Goal: Transaction & Acquisition: Obtain resource

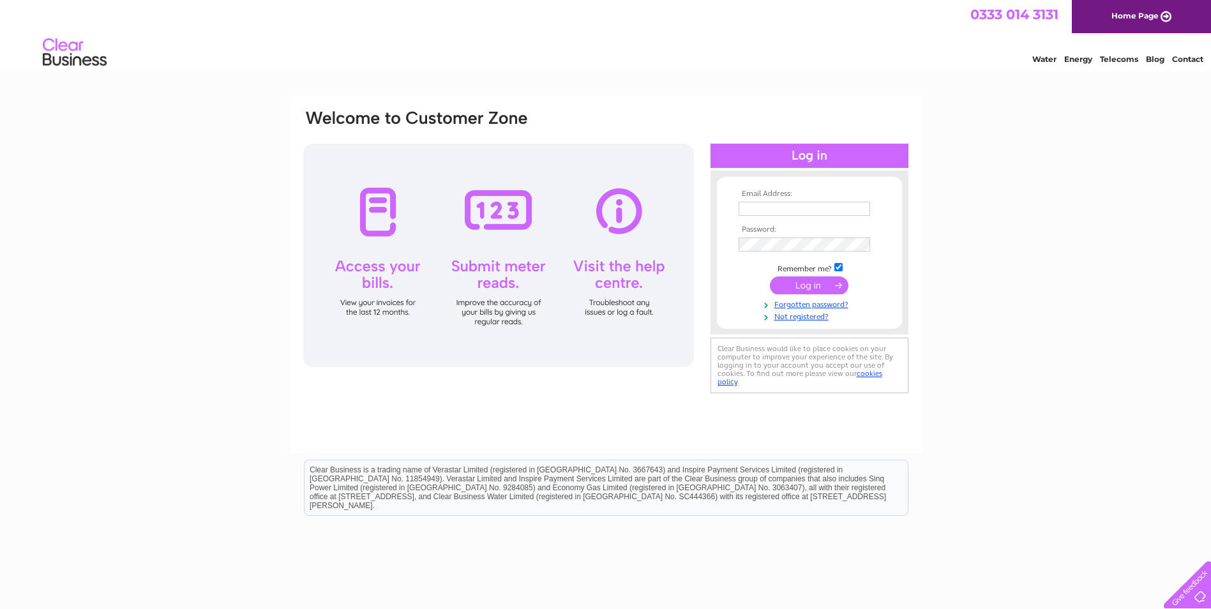
type input "[EMAIL_ADDRESS][DOMAIN_NAME]"
click at [811, 285] on input "submit" at bounding box center [809, 285] width 79 height 18
click at [798, 280] on input "submit" at bounding box center [809, 285] width 79 height 18
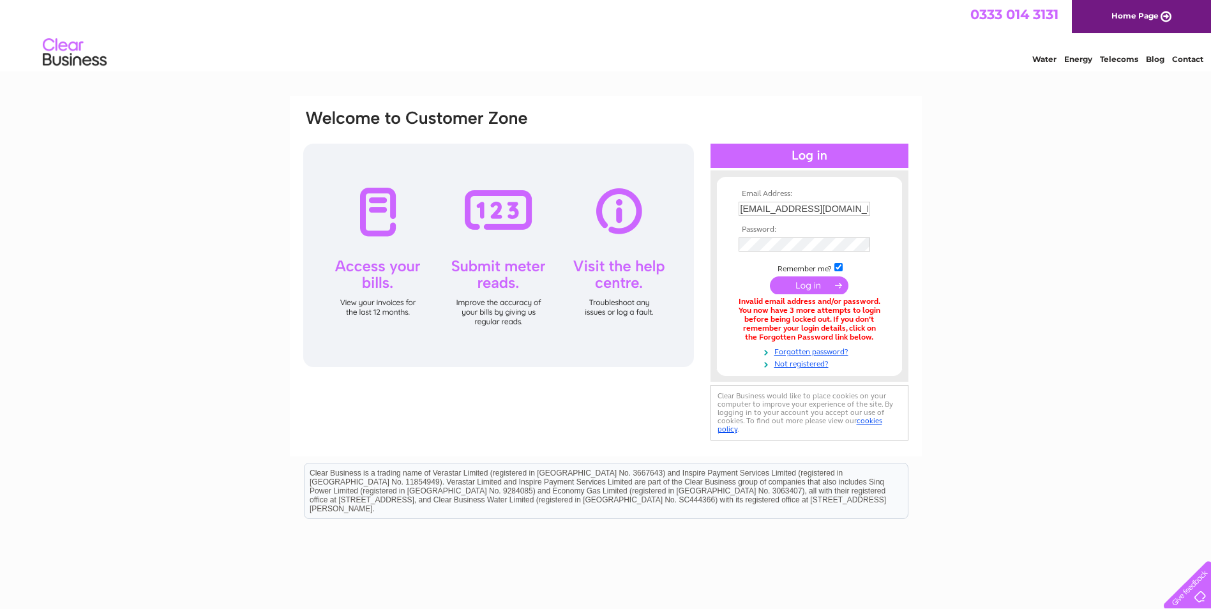
click at [809, 285] on input "submit" at bounding box center [809, 285] width 79 height 18
click at [752, 205] on input "[EMAIL_ADDRESS][DOMAIN_NAME]" at bounding box center [803, 209] width 131 height 14
click at [749, 206] on input "[EMAIL_ADDRESS][DOMAIN_NAME]" at bounding box center [804, 209] width 133 height 15
type input "accounts@roemex.com"
click at [715, 243] on div "Email Address: accounts@roemex.com Password:" at bounding box center [809, 276] width 198 height 187
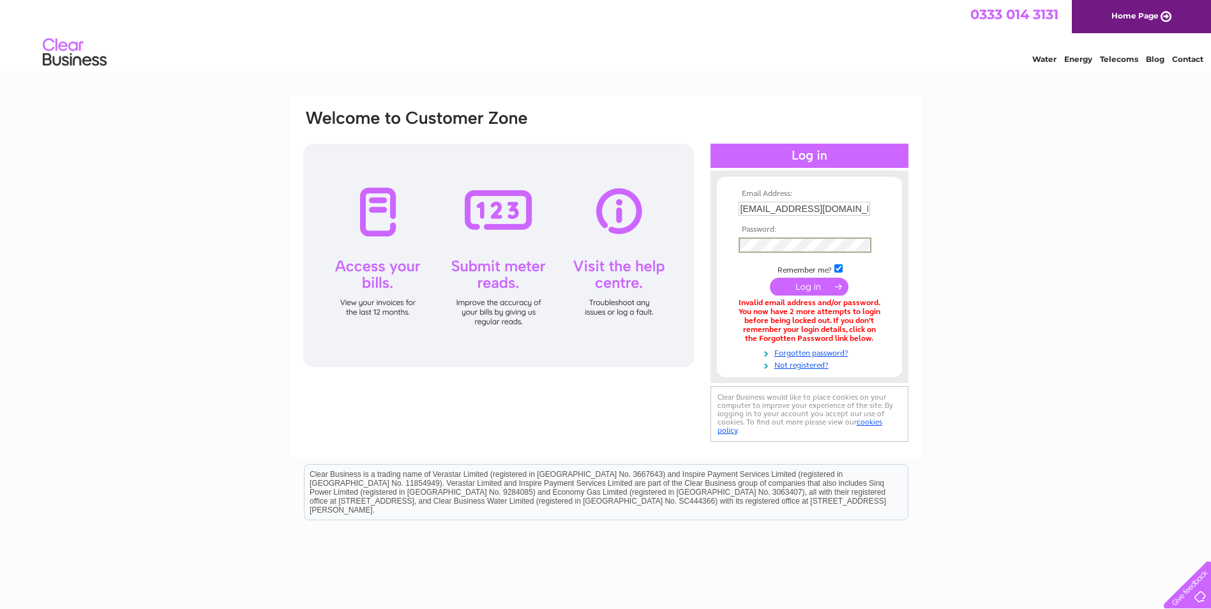
click at [743, 271] on td "Remember me?" at bounding box center [809, 268] width 148 height 13
click at [796, 287] on input "submit" at bounding box center [809, 285] width 79 height 18
click at [807, 355] on link "Forgotten password?" at bounding box center [810, 351] width 145 height 12
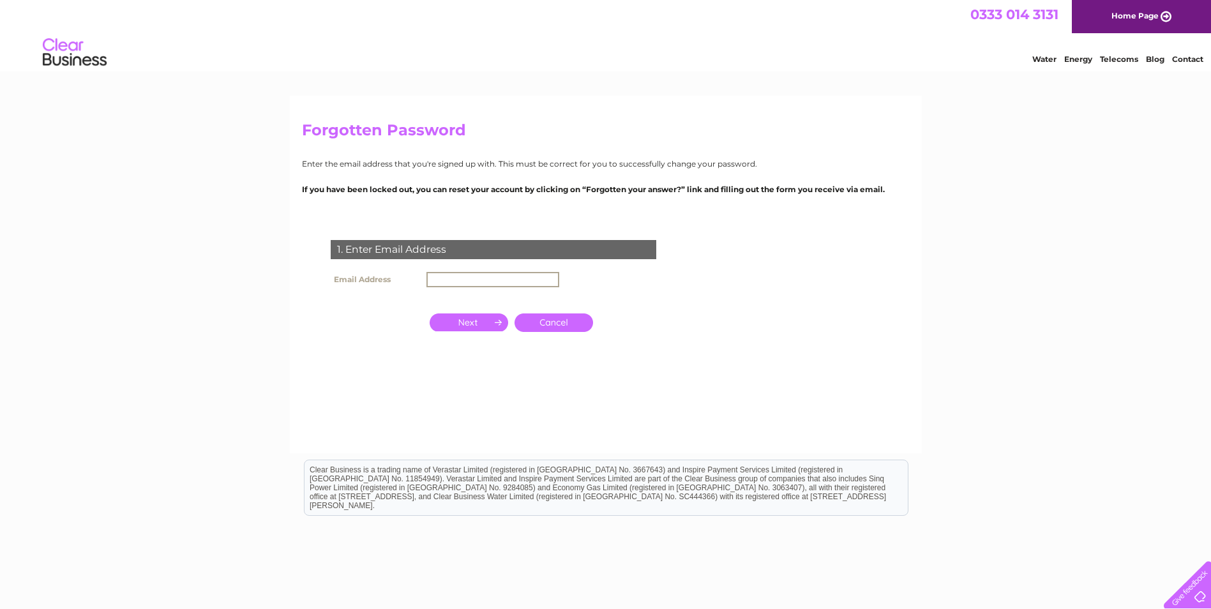
click at [447, 276] on input "text" at bounding box center [492, 279] width 133 height 15
type input "[EMAIL_ADDRESS][DOMAIN_NAME]"
click at [490, 321] on input "button" at bounding box center [469, 322] width 79 height 18
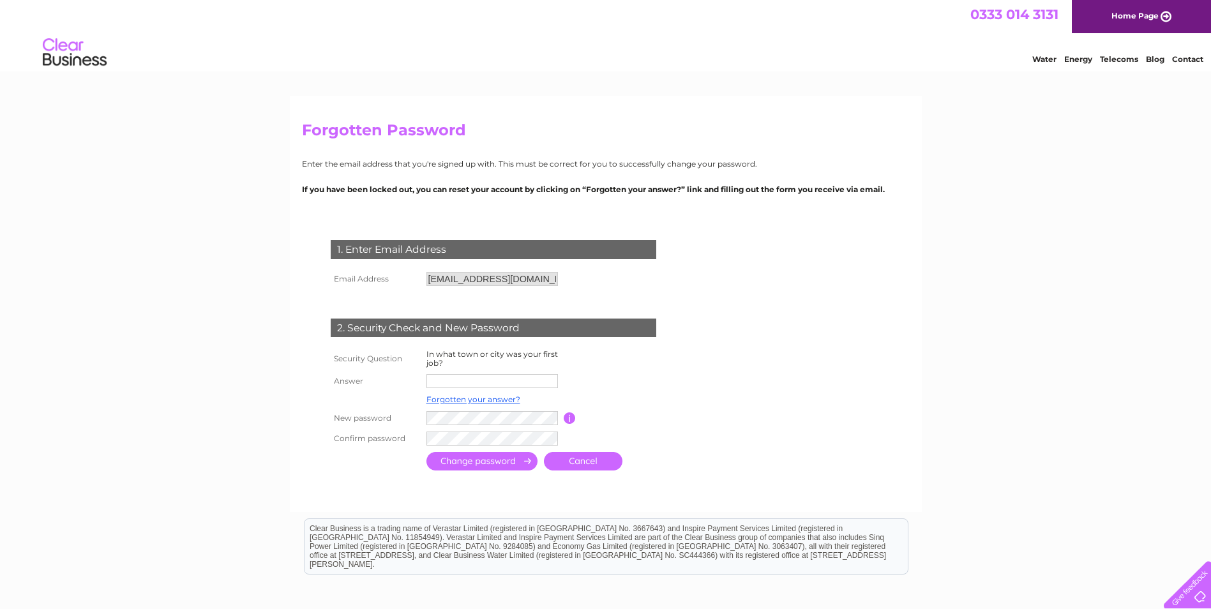
click at [485, 381] on input "text" at bounding box center [491, 381] width 131 height 14
type input "[GEOGRAPHIC_DATA]"
click at [344, 508] on div "Forgotten Password Enter the email address that you're signed up with. This mus…" at bounding box center [606, 304] width 632 height 417
click at [465, 462] on input "submit" at bounding box center [481, 461] width 111 height 19
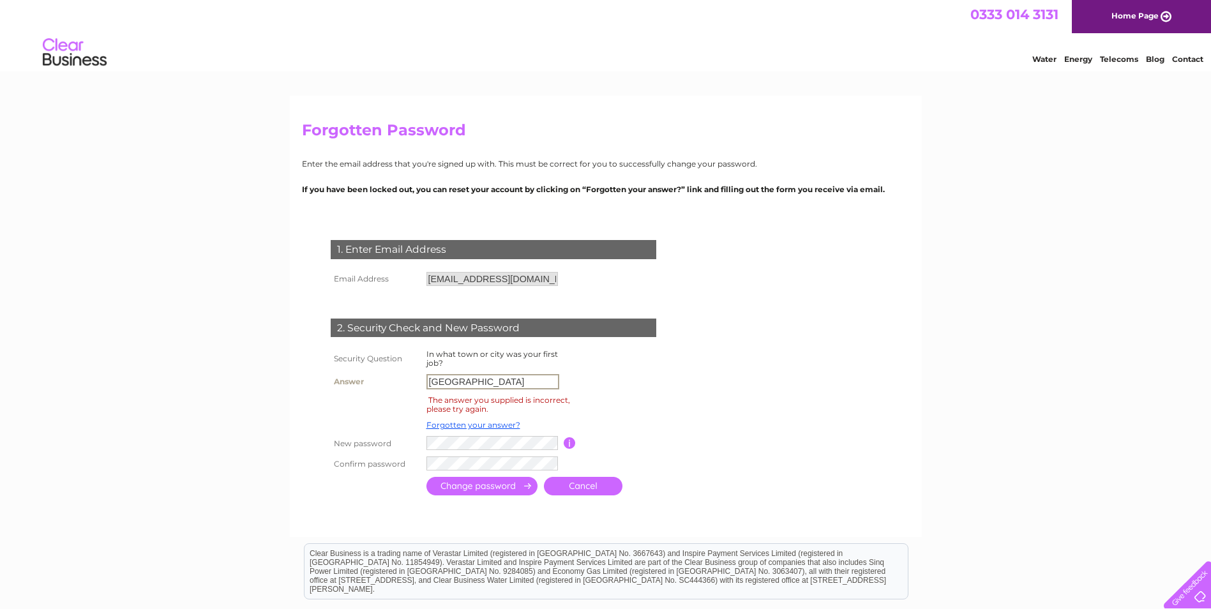
drag, startPoint x: 473, startPoint y: 380, endPoint x: 421, endPoint y: 378, distance: 51.8
click at [421, 378] on tr "Answer Aberdeen" at bounding box center [508, 382] width 363 height 22
click at [447, 380] on input "text" at bounding box center [492, 381] width 133 height 15
click at [624, 359] on table "Security Question In what town or city was your first job? Answer The answer yo…" at bounding box center [508, 410] width 363 height 127
click at [466, 427] on link "Forgotten your answer?" at bounding box center [473, 425] width 94 height 10
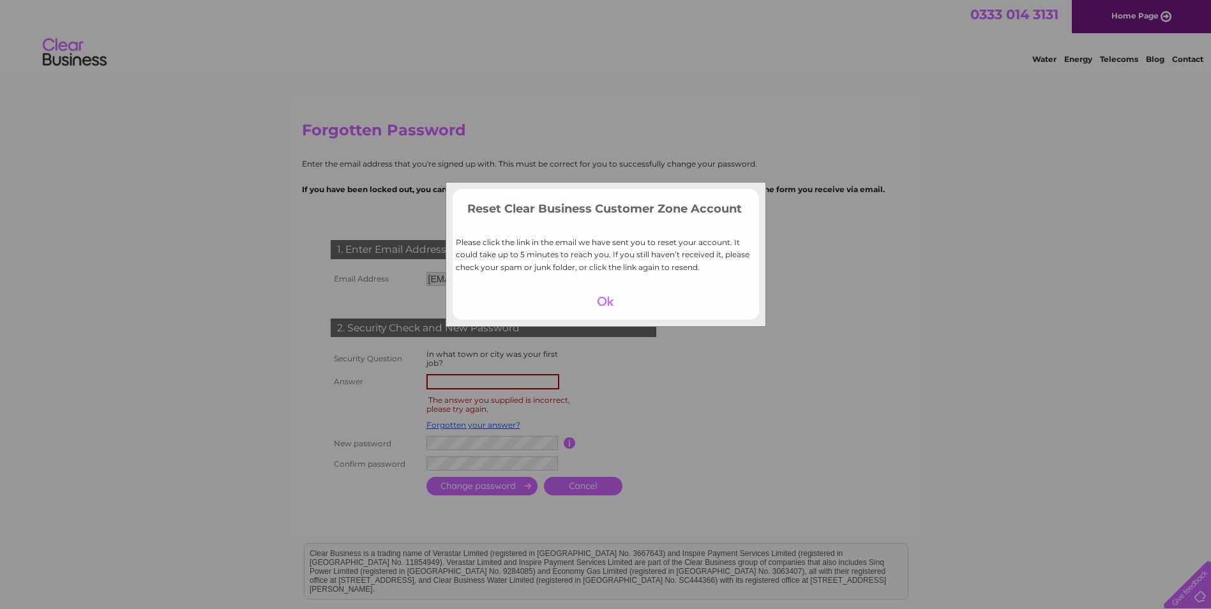
click at [608, 307] on div at bounding box center [605, 301] width 79 height 18
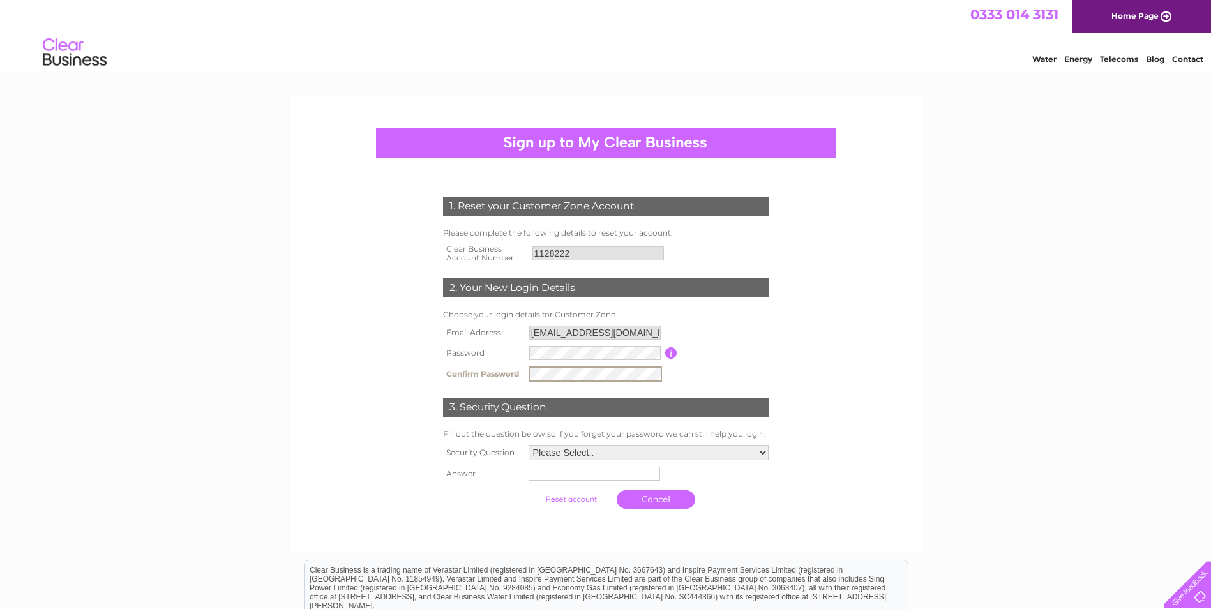
click at [710, 358] on td "Password must be at least 6 characters long" at bounding box center [724, 353] width 94 height 20
click at [628, 454] on select "Please Select.. In what town or city was your first job? In what town or city d…" at bounding box center [647, 452] width 241 height 17
select select "1"
click at [527, 444] on select "Please Select.. In what town or city was your first job? In what town or city d…" at bounding box center [647, 452] width 241 height 17
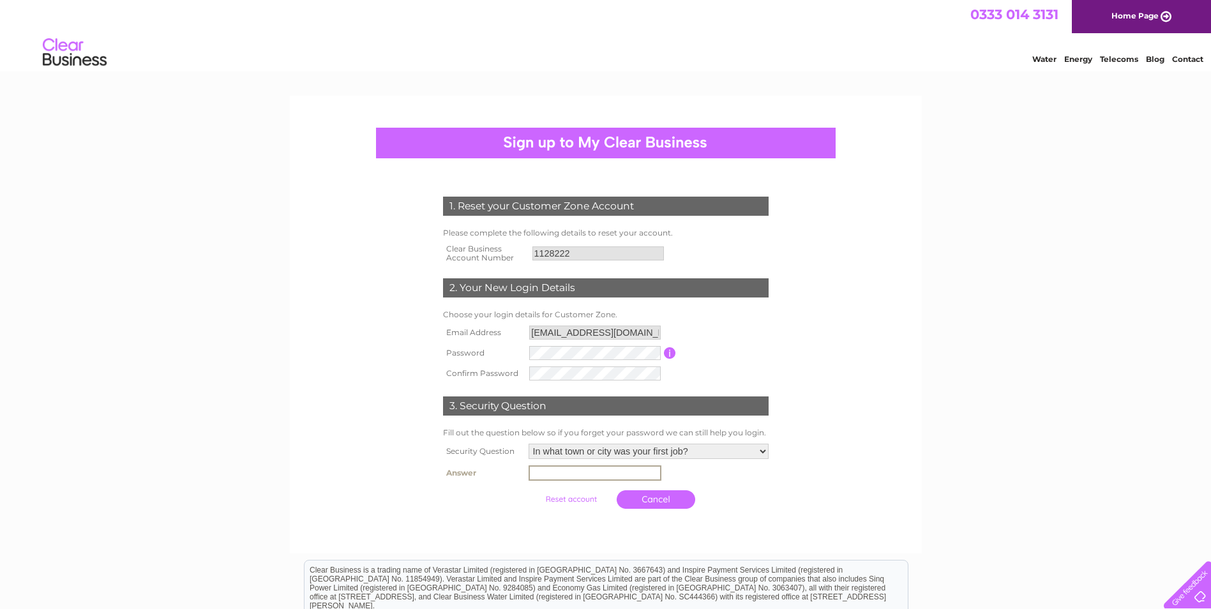
click at [566, 473] on input "text" at bounding box center [594, 472] width 133 height 15
type input "[GEOGRAPHIC_DATA]"
click at [585, 497] on input "submit" at bounding box center [571, 498] width 79 height 18
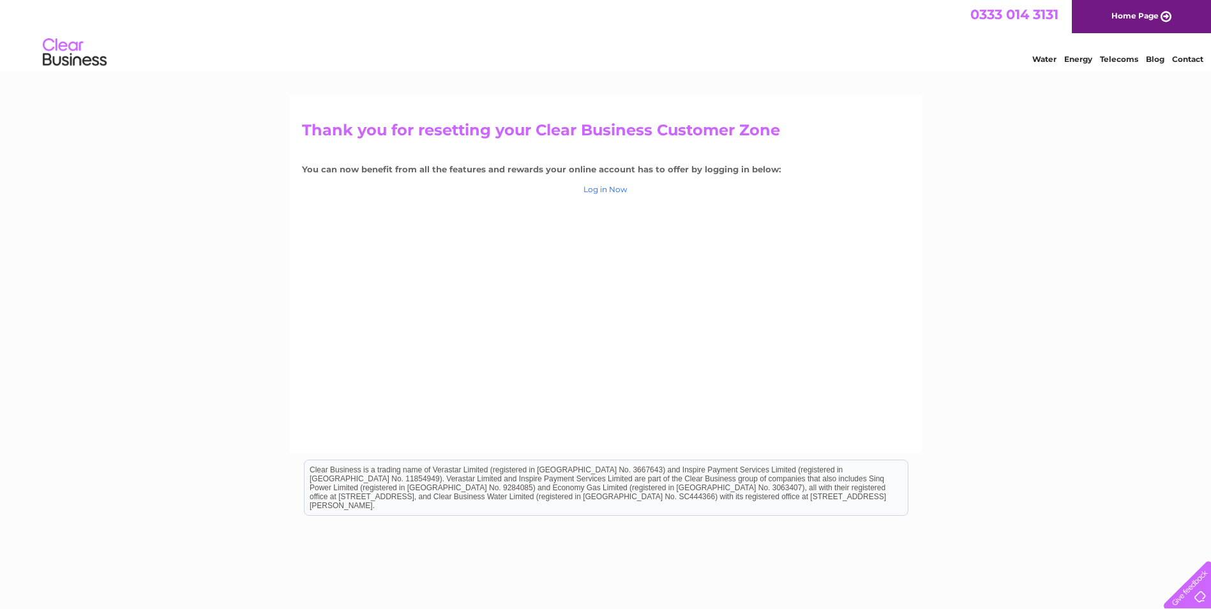
click at [606, 186] on link "Log in Now" at bounding box center [605, 189] width 44 height 10
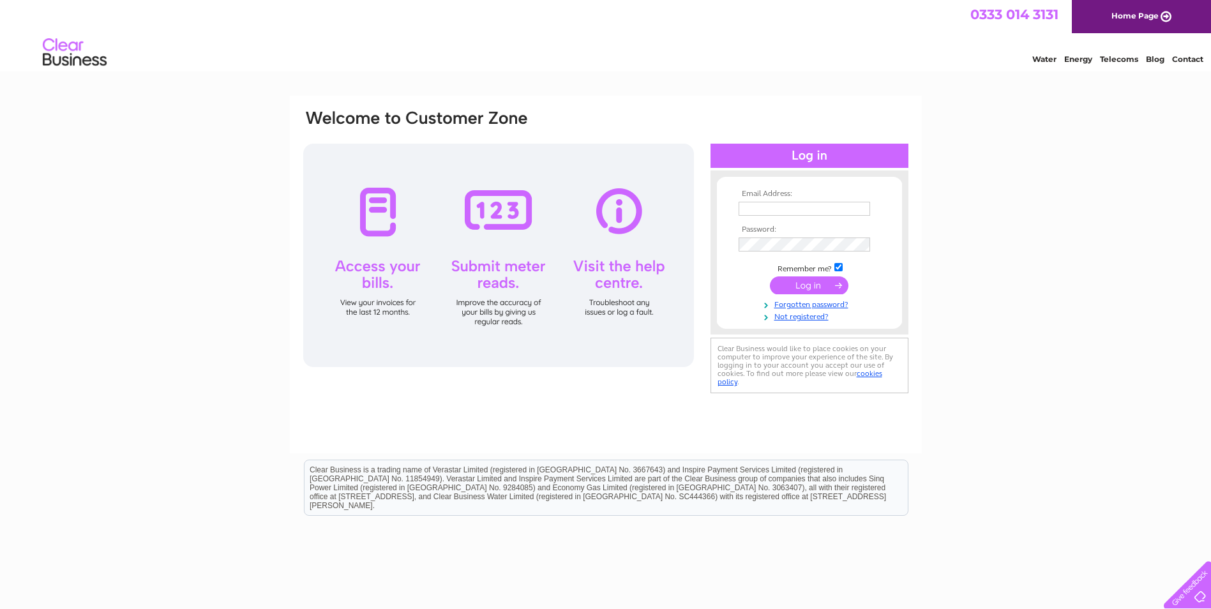
type input "accounts@roemex.com"
click at [730, 245] on form "Email Address: accounts@roemex.com Password:" at bounding box center [809, 256] width 185 height 133
drag, startPoint x: 923, startPoint y: 230, endPoint x: 901, endPoint y: 231, distance: 21.7
click at [922, 229] on div "Email Address: accounts@roemex.com Password:" at bounding box center [605, 384] width 1211 height 576
click at [818, 283] on input "submit" at bounding box center [809, 285] width 79 height 18
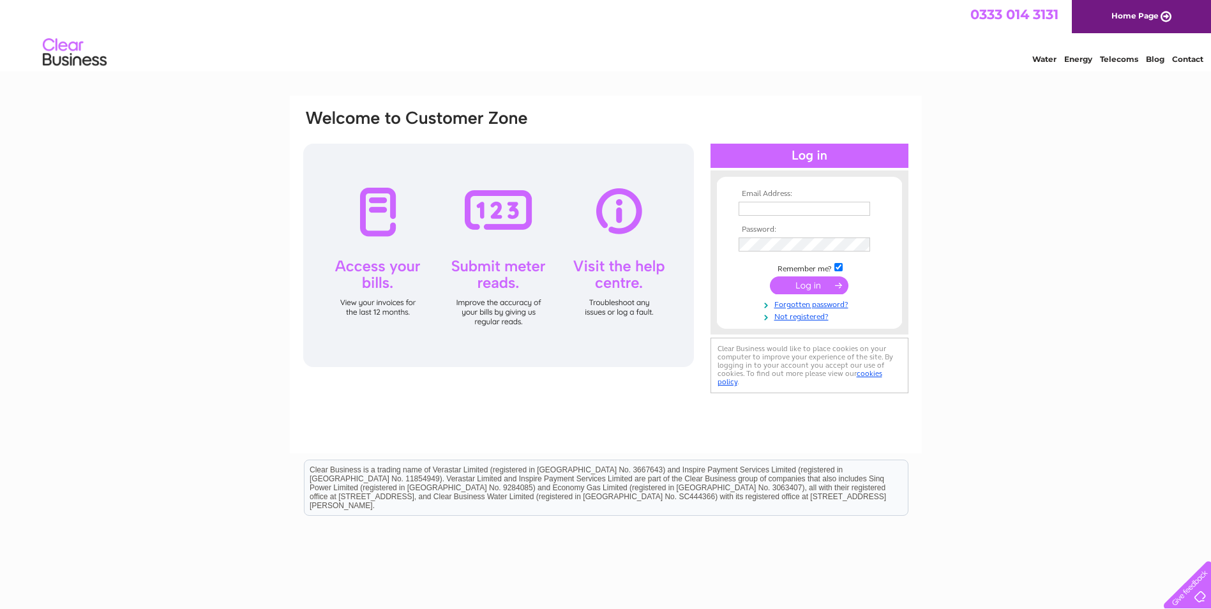
type input "accounts@roemex.com"
click at [892, 241] on form "Email Address: [EMAIL_ADDRESS][DOMAIN_NAME] Password:" at bounding box center [809, 256] width 185 height 133
click at [818, 282] on input "submit" at bounding box center [809, 285] width 79 height 18
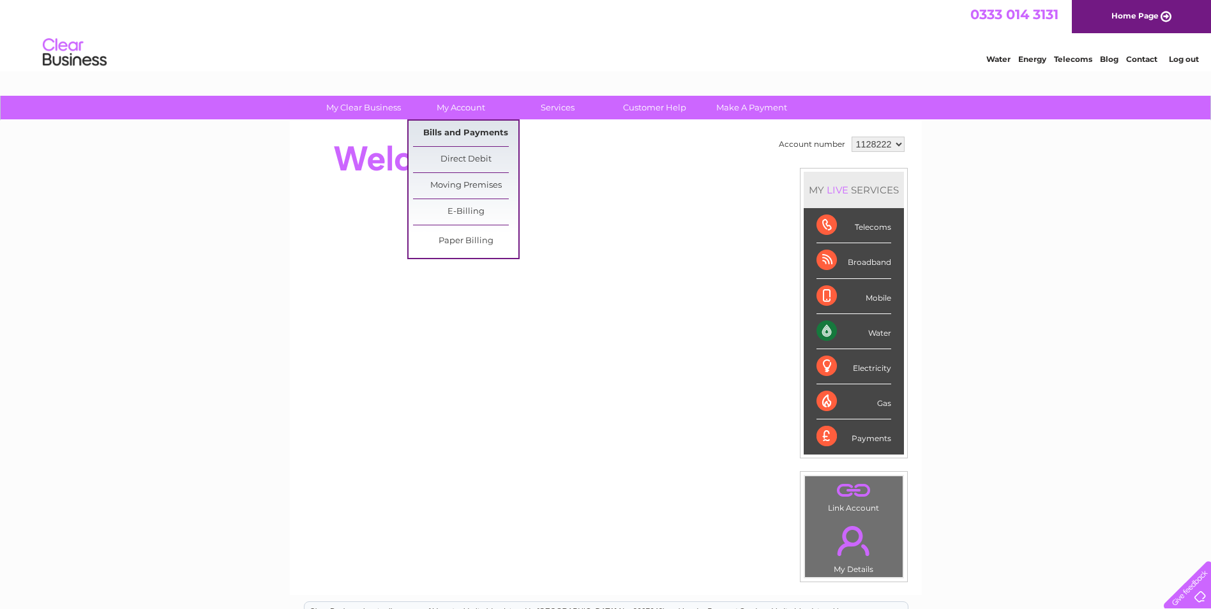
click at [479, 128] on link "Bills and Payments" at bounding box center [465, 134] width 105 height 26
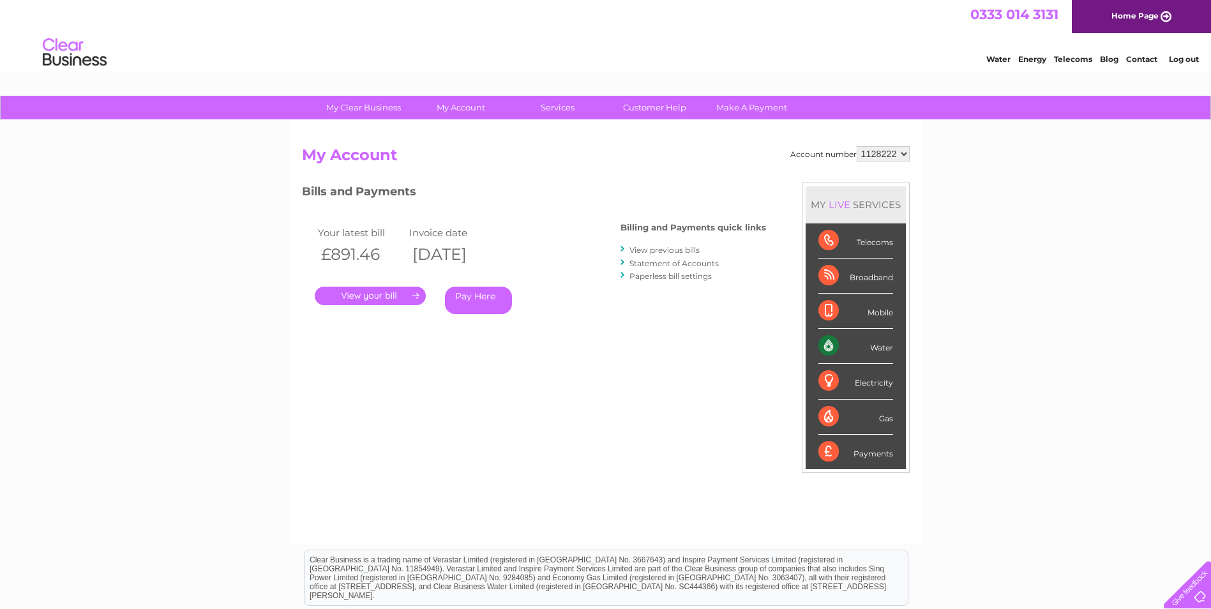
click at [399, 291] on link "." at bounding box center [370, 296] width 111 height 19
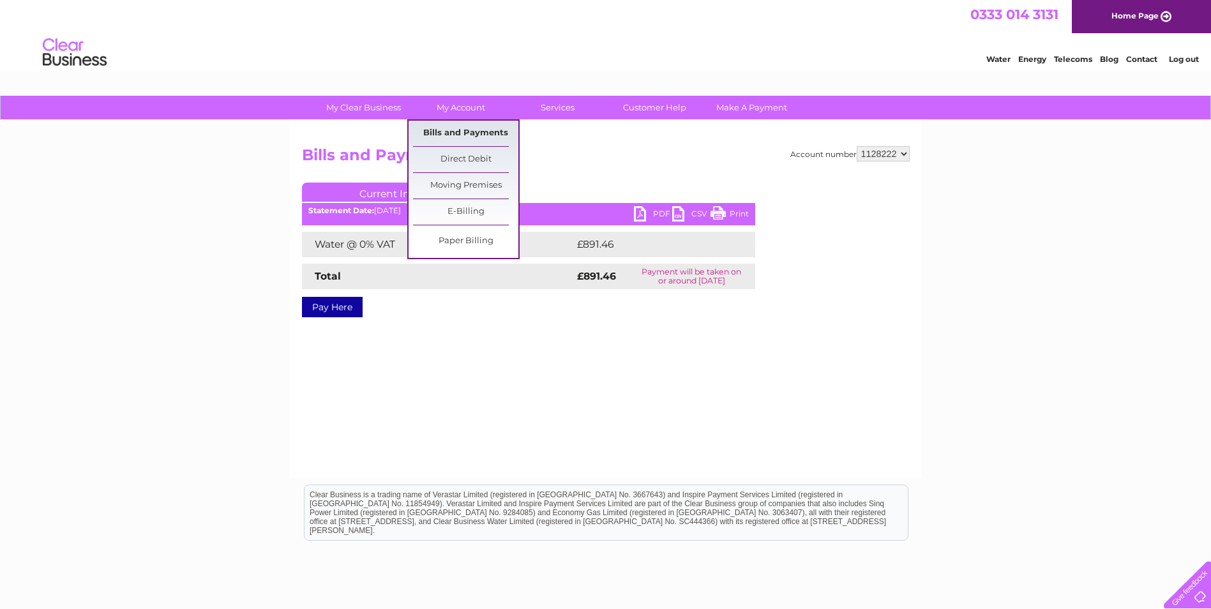
click at [456, 130] on link "Bills and Payments" at bounding box center [465, 134] width 105 height 26
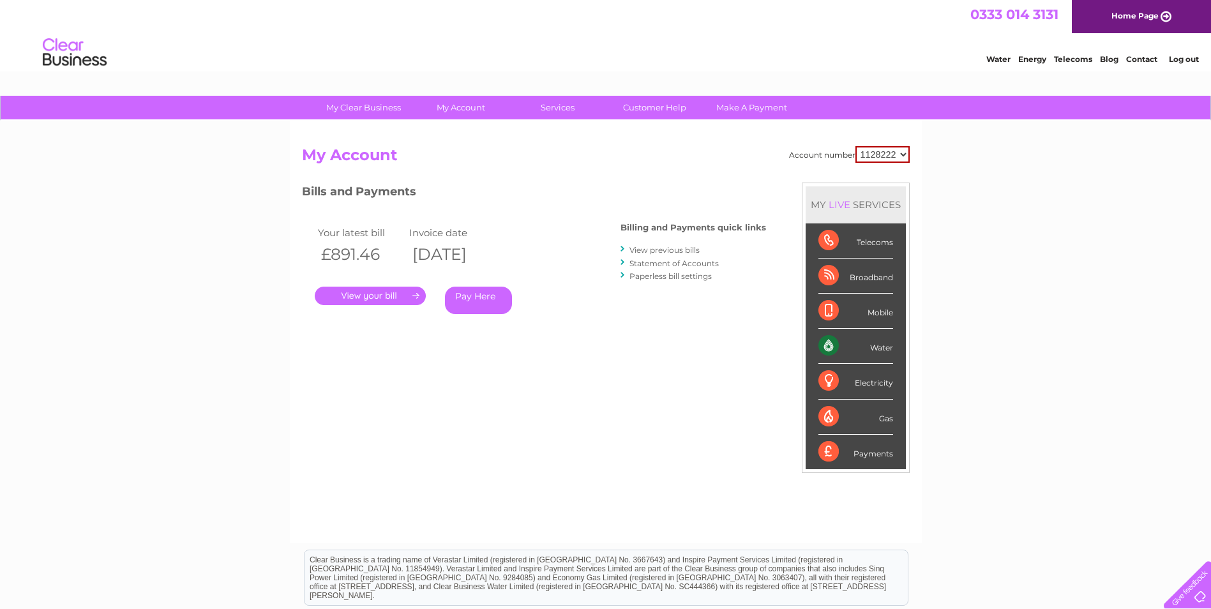
click at [654, 250] on link "View previous bills" at bounding box center [664, 250] width 70 height 10
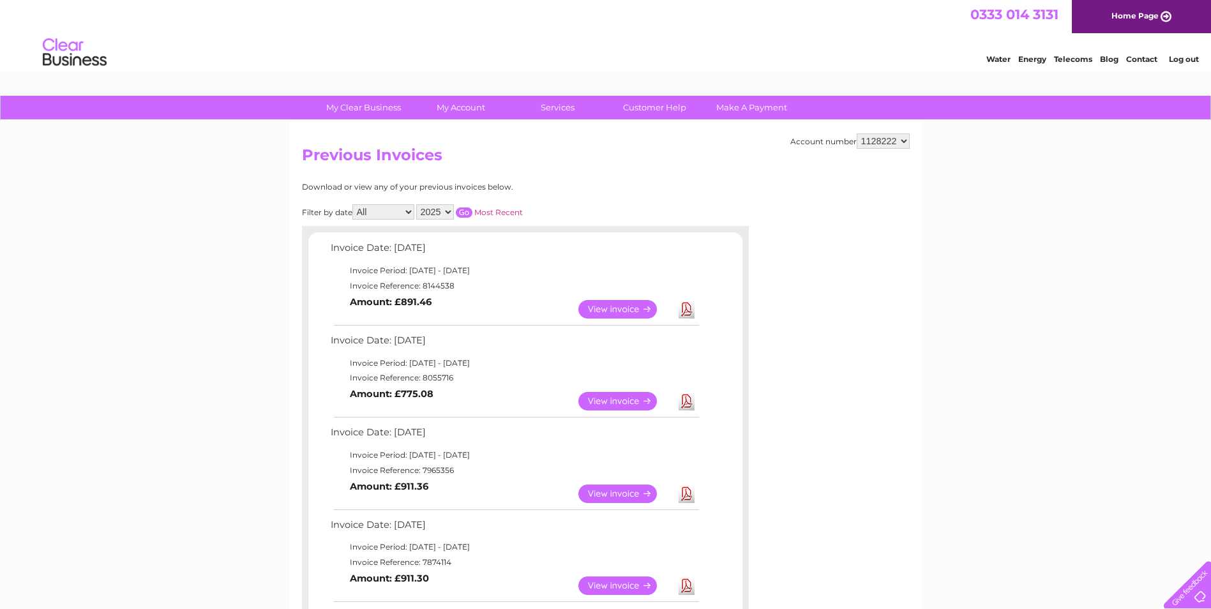
click at [689, 403] on link "Download" at bounding box center [686, 401] width 16 height 19
click at [687, 307] on link "Download" at bounding box center [686, 309] width 16 height 19
